Goal: Navigation & Orientation: Find specific page/section

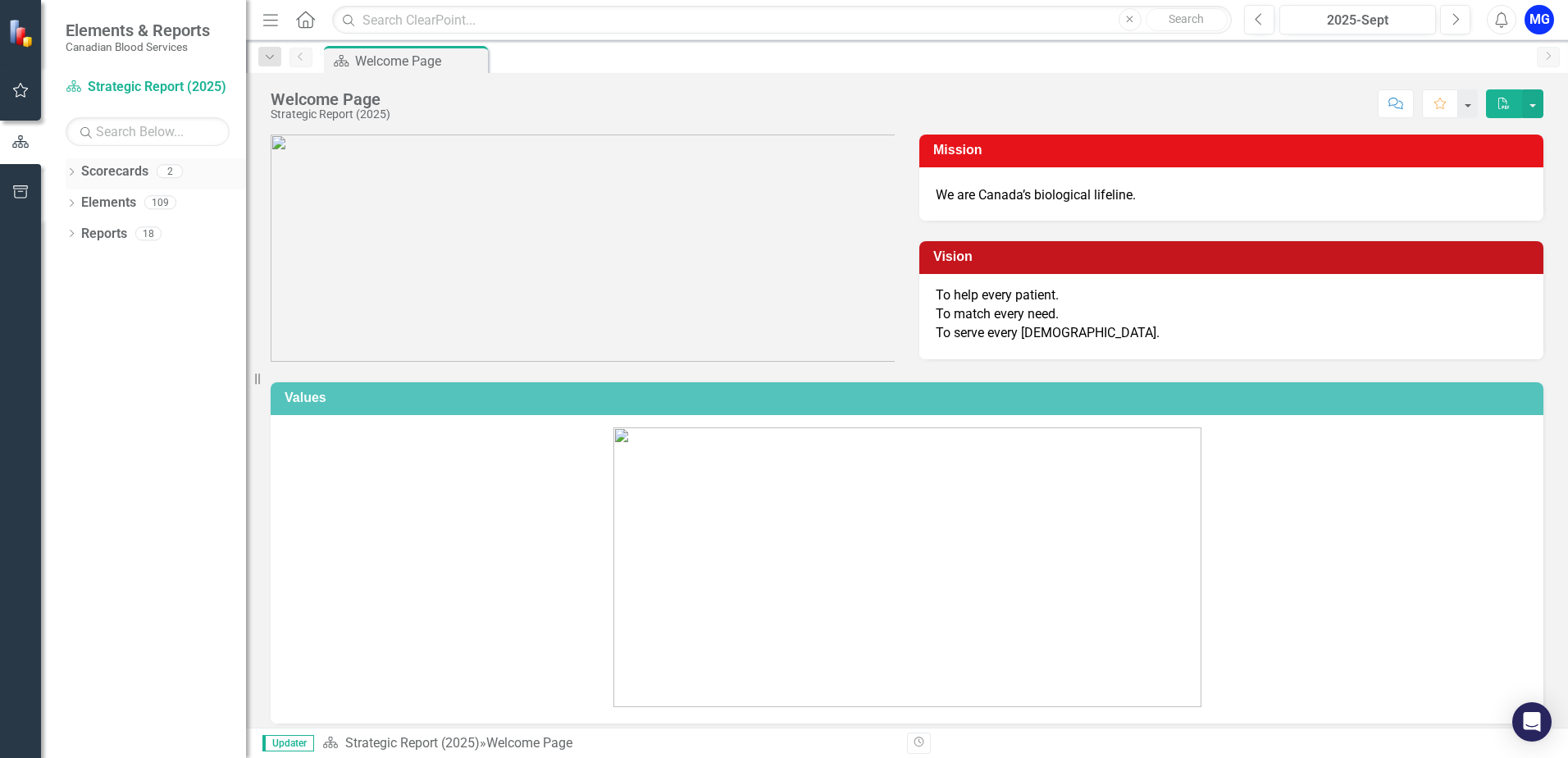
click at [82, 168] on link "Scorecards" at bounding box center [115, 171] width 68 height 19
click at [71, 238] on icon "Dropdown" at bounding box center [71, 235] width 11 height 9
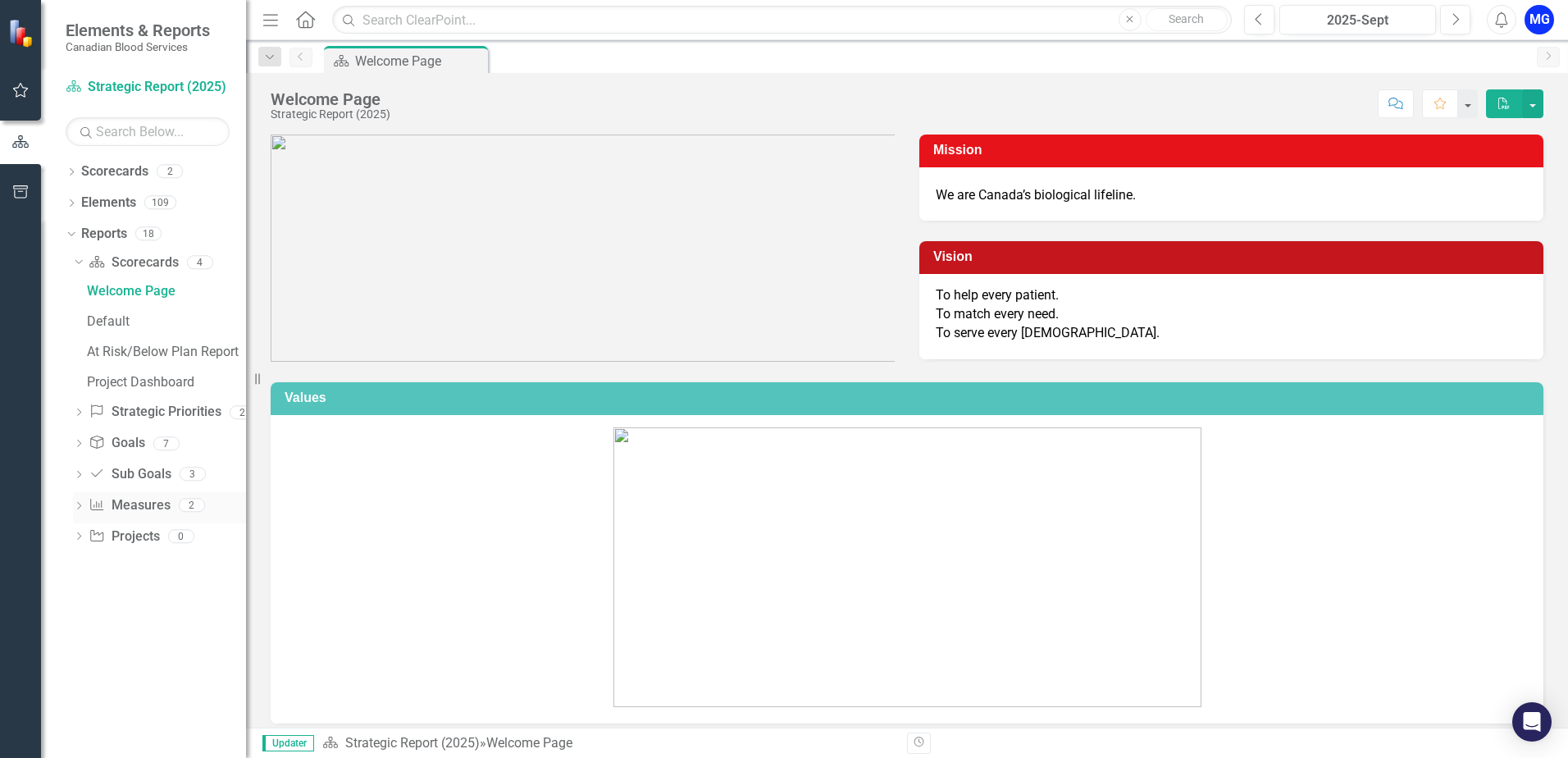
click at [141, 517] on div "Measure Measures" at bounding box center [130, 505] width 82 height 27
click at [79, 503] on icon "Dropdown" at bounding box center [79, 507] width 11 height 9
click at [75, 263] on icon "Dropdown" at bounding box center [79, 264] width 11 height 9
click at [72, 166] on div "Dropdown Scorecards 2" at bounding box center [156, 174] width 181 height 32
click at [70, 173] on icon "Dropdown" at bounding box center [71, 173] width 11 height 9
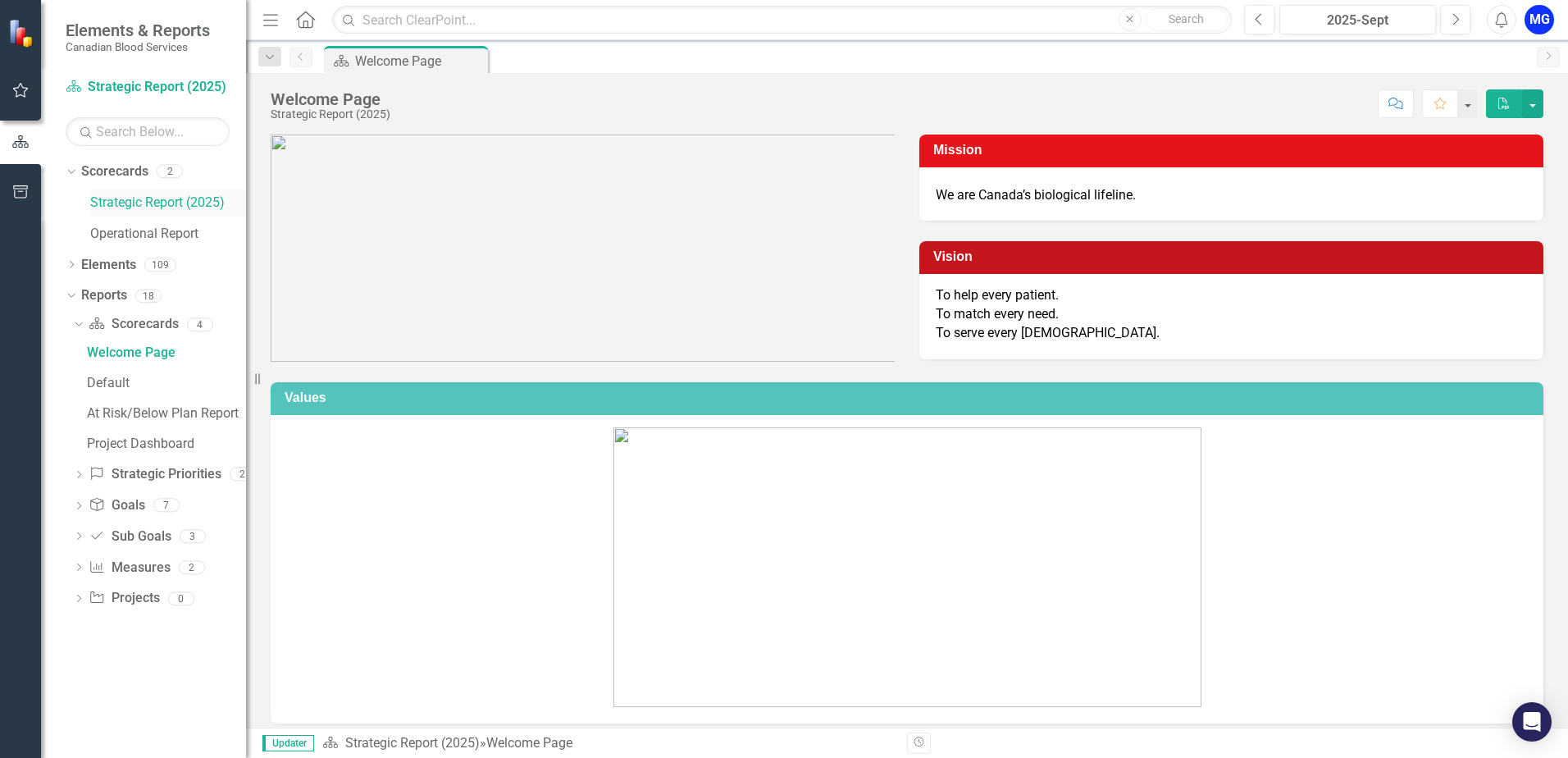
click at [122, 212] on div "Strategic Report (2025)" at bounding box center [168, 202] width 156 height 27
click at [119, 237] on link "Operational Report" at bounding box center [168, 234] width 156 height 19
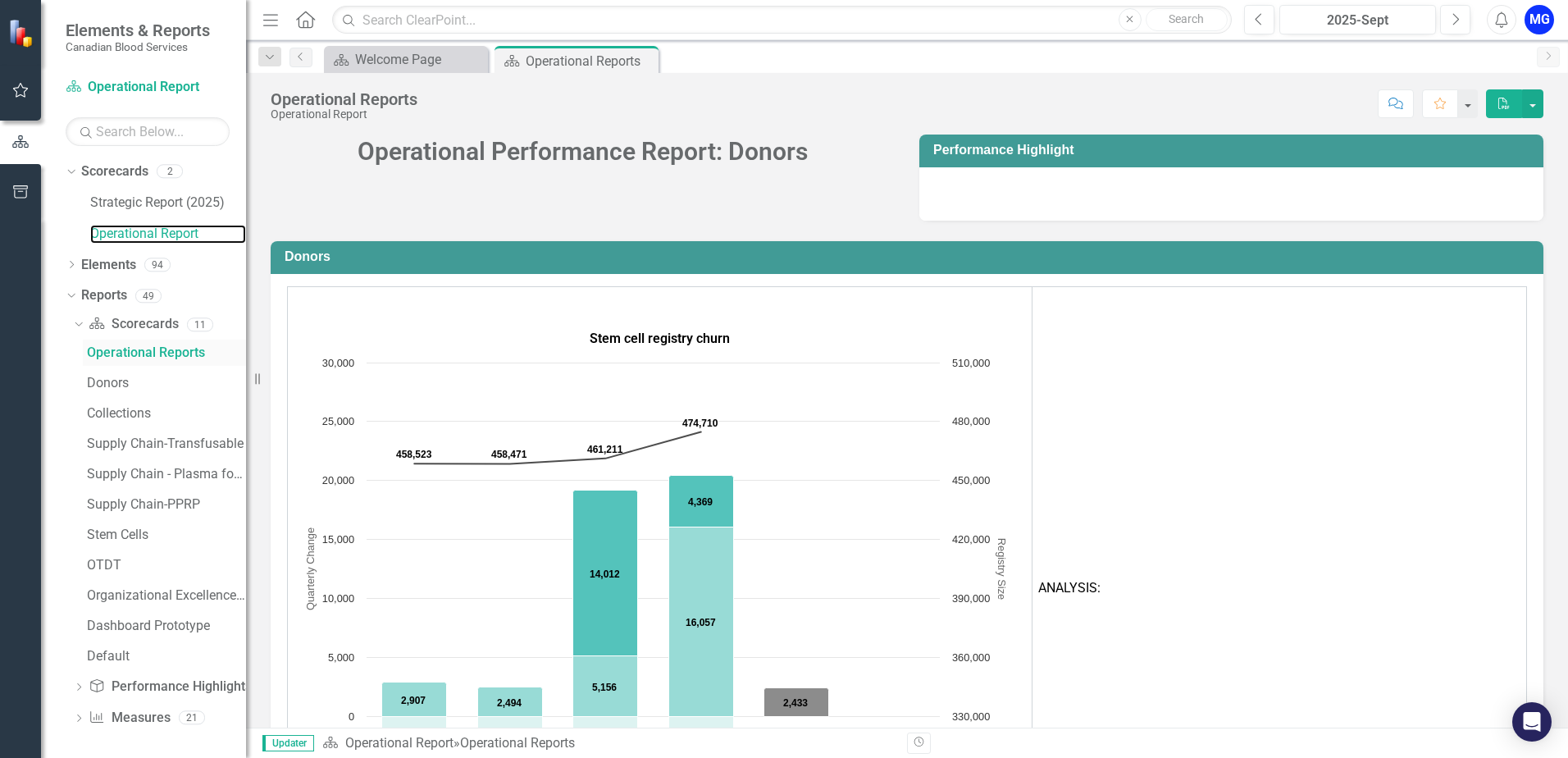
scroll to position [3, 0]
click at [156, 522] on link "Stem Cells" at bounding box center [164, 532] width 163 height 26
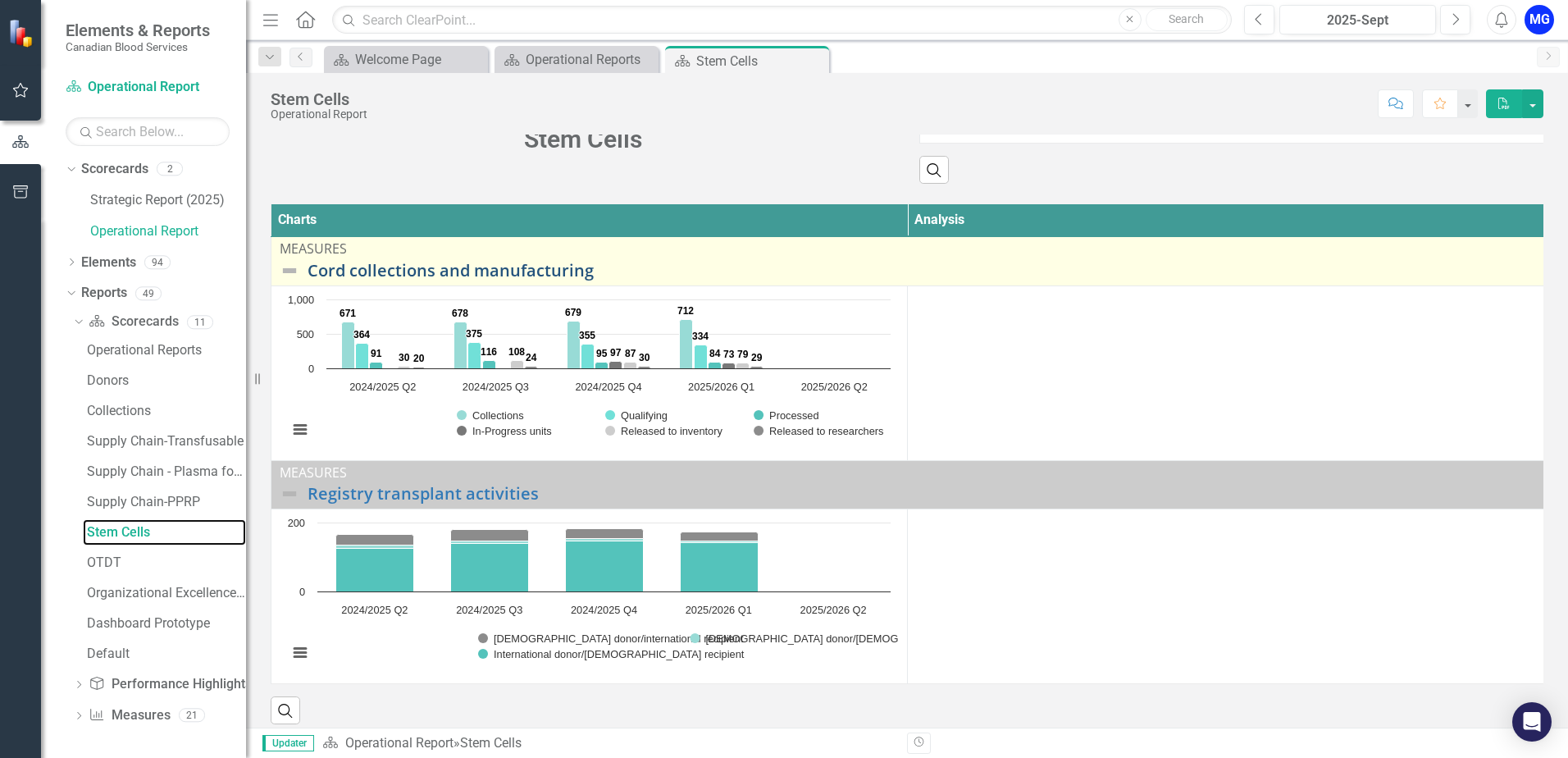
scroll to position [92, 0]
